Goal: Find specific fact: Find contact information

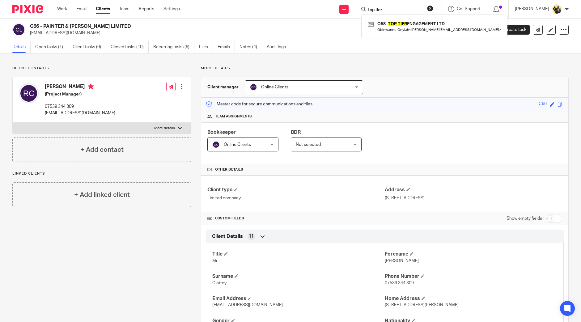
click at [442, 7] on div "top tier O58 - TOP TIER ENGAGEMENT LTD Obinwanne Onyiah < [PERSON_NAME][EMAIL_A…" at bounding box center [398, 9] width 87 height 18
click at [434, 8] on button "reset" at bounding box center [430, 8] width 6 height 6
click at [419, 10] on input "Search" at bounding box center [396, 10] width 56 height 6
click at [413, 6] on form at bounding box center [401, 9] width 66 height 8
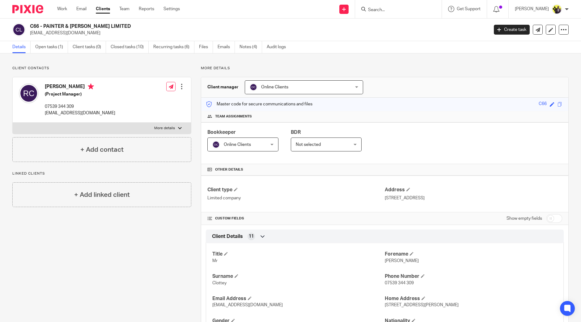
click at [400, 11] on input "Search" at bounding box center [396, 10] width 56 height 6
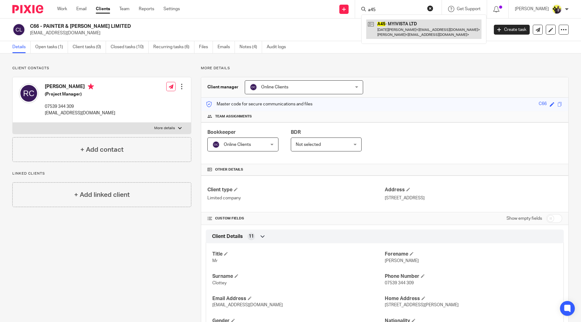
type input "a45"
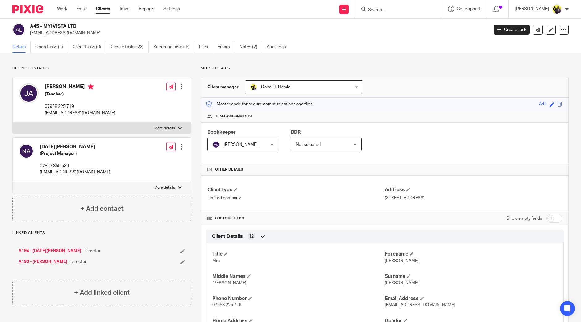
drag, startPoint x: 80, startPoint y: 32, endPoint x: 30, endPoint y: 35, distance: 50.5
click at [30, 35] on p "[EMAIL_ADDRESS][DOMAIN_NAME]" at bounding box center [257, 33] width 455 height 6
copy p "[EMAIL_ADDRESS][DOMAIN_NAME]"
